Goal: Book appointment/travel/reservation

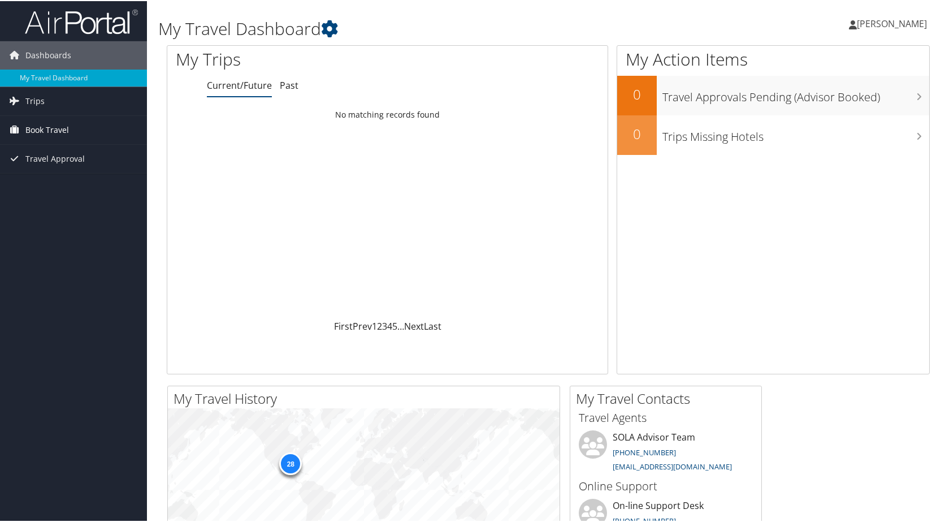
click at [42, 127] on span "Book Travel" at bounding box center [47, 129] width 44 height 28
click at [60, 166] on link "Book/Manage Online Trips" at bounding box center [73, 168] width 147 height 17
